Goal: Information Seeking & Learning: Learn about a topic

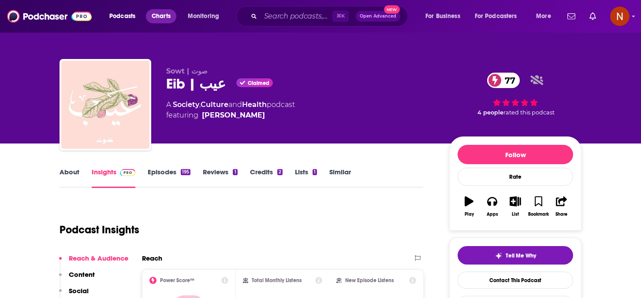
scroll to position [37, 0]
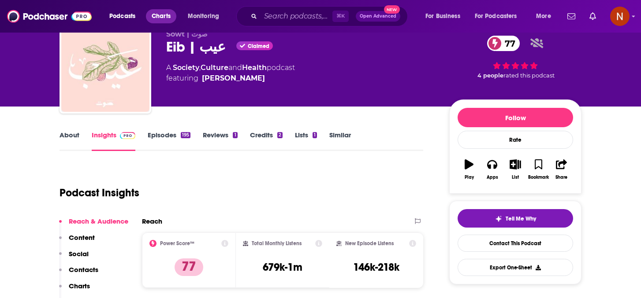
click at [168, 13] on span "Charts" at bounding box center [161, 16] width 19 height 12
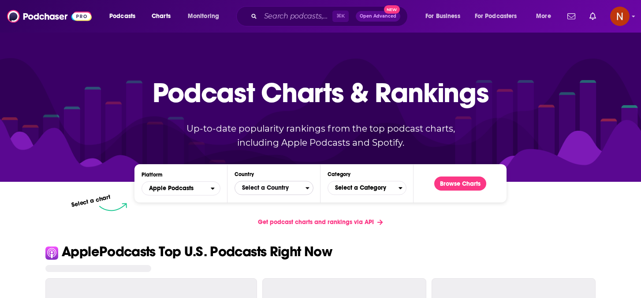
click at [259, 189] on span "Select a Country" at bounding box center [270, 188] width 71 height 15
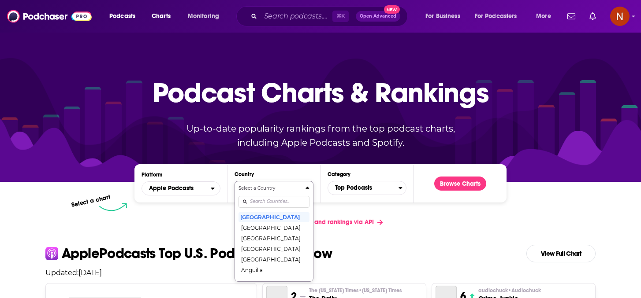
click at [258, 202] on input "Countries" at bounding box center [273, 202] width 71 height 12
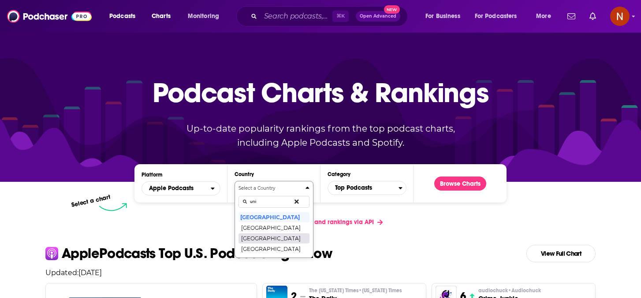
type input "uni"
click at [267, 242] on button "[GEOGRAPHIC_DATA]" at bounding box center [273, 238] width 71 height 11
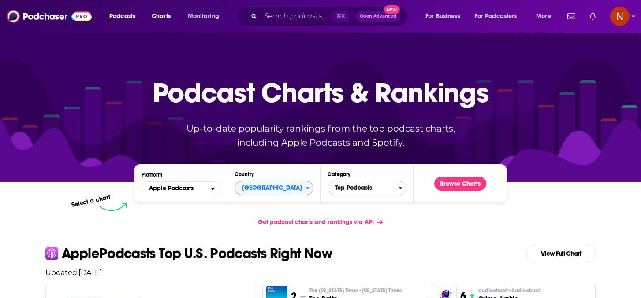
click at [358, 191] on span "Top Podcasts" at bounding box center [363, 188] width 71 height 15
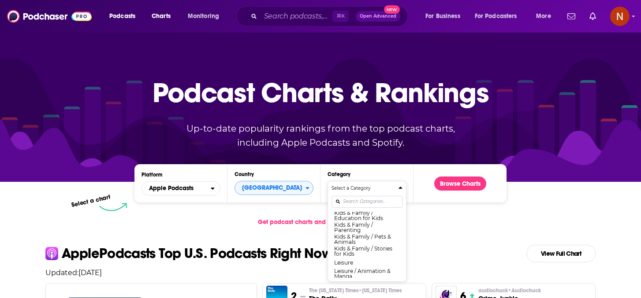
scroll to position [406, 0]
click at [360, 205] on input "Categories" at bounding box center [366, 202] width 71 height 12
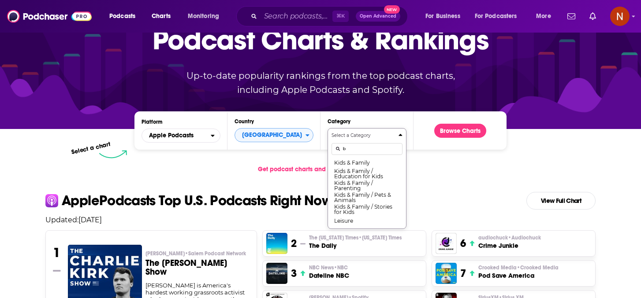
scroll to position [0, 0]
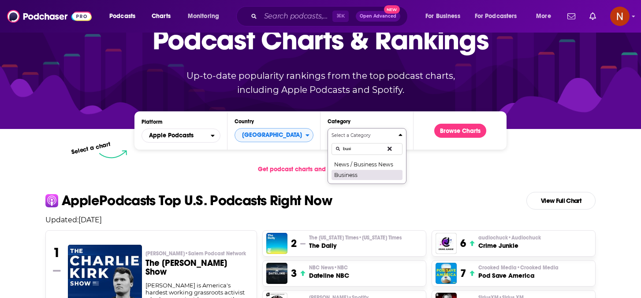
type input "busi"
click at [377, 170] on button "Business" at bounding box center [366, 175] width 71 height 11
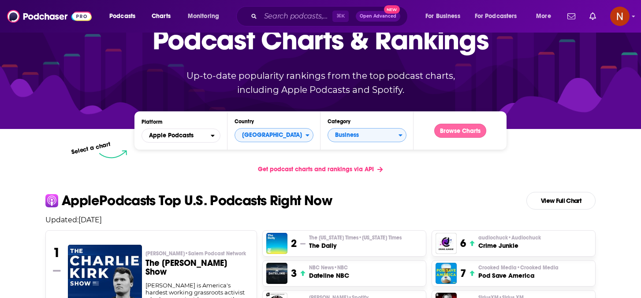
click at [447, 130] on button "Browse Charts" at bounding box center [460, 131] width 52 height 14
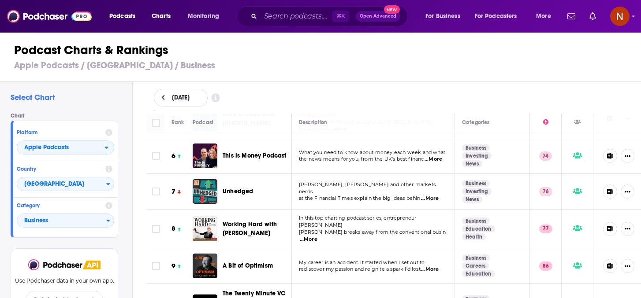
scroll to position [178, 0]
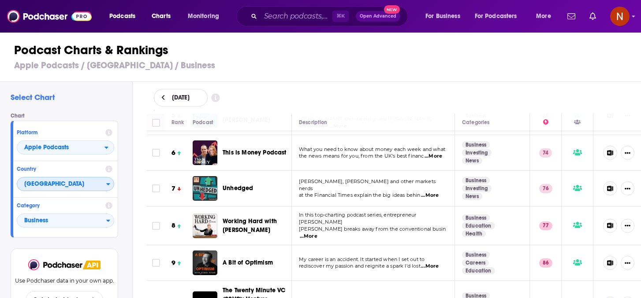
click at [94, 189] on span "[GEOGRAPHIC_DATA]" at bounding box center [61, 184] width 89 height 15
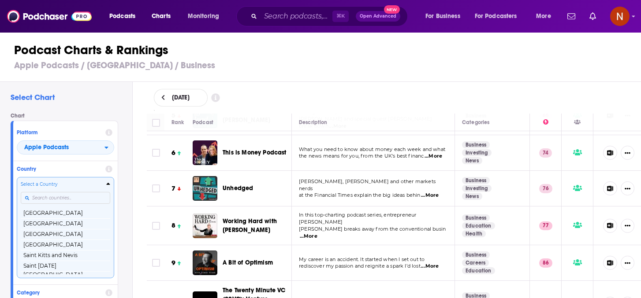
click at [89, 198] on input "Countries" at bounding box center [65, 198] width 89 height 12
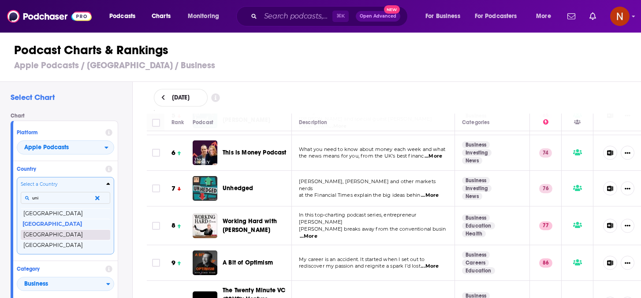
type input "uni"
click at [67, 231] on button "[GEOGRAPHIC_DATA]" at bounding box center [65, 235] width 89 height 11
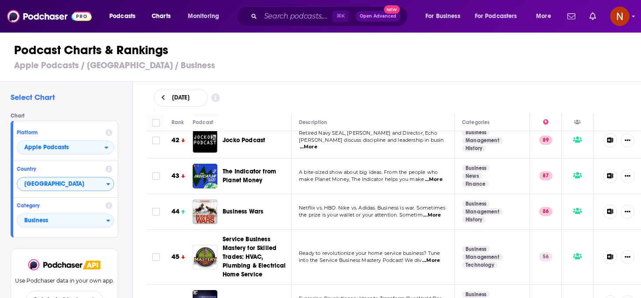
scroll to position [1509, 0]
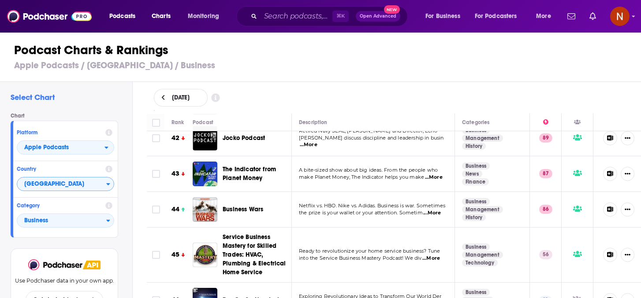
click at [230, 188] on div "Podcasts Charts Monitoring ⌘ K Open Advanced New For Business For Podcasters Mo…" at bounding box center [320, 149] width 641 height 298
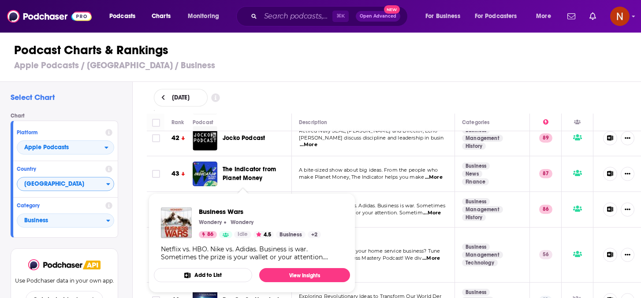
click at [212, 197] on img "Business Wars" at bounding box center [205, 209] width 25 height 25
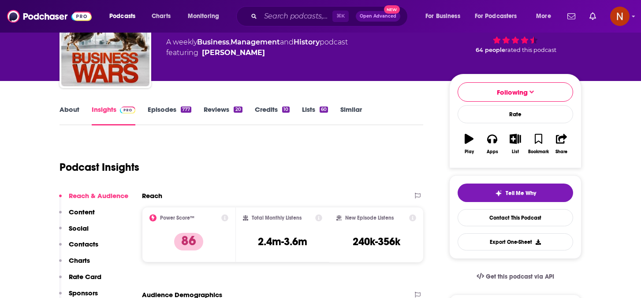
scroll to position [65, 0]
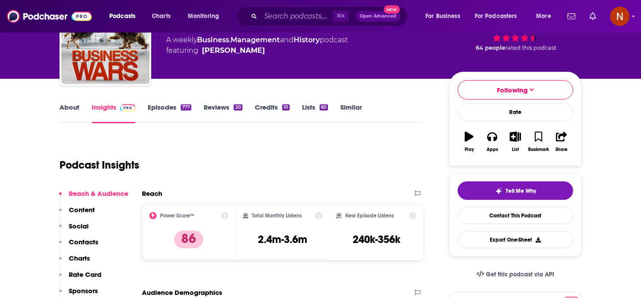
click at [78, 108] on link "About" at bounding box center [70, 113] width 20 height 20
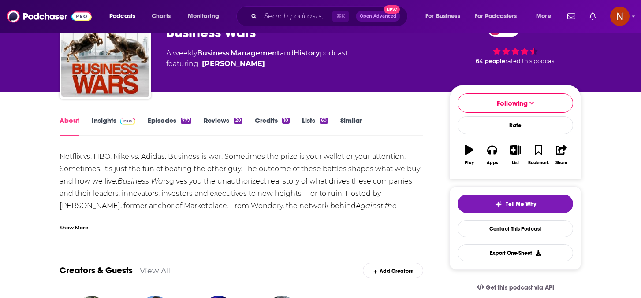
scroll to position [54, 0]
